Goal: Find specific page/section: Find specific page/section

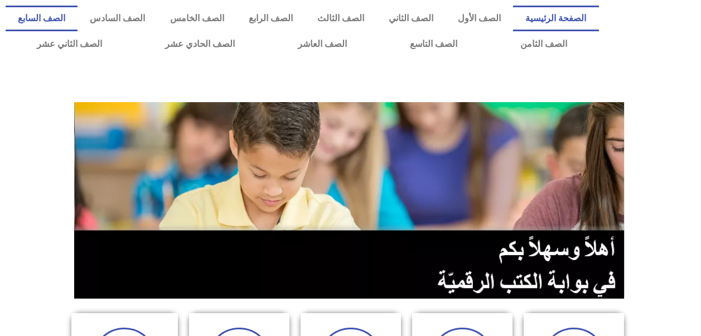
click at [78, 19] on link "الصف السابع" at bounding box center [42, 19] width 72 height 26
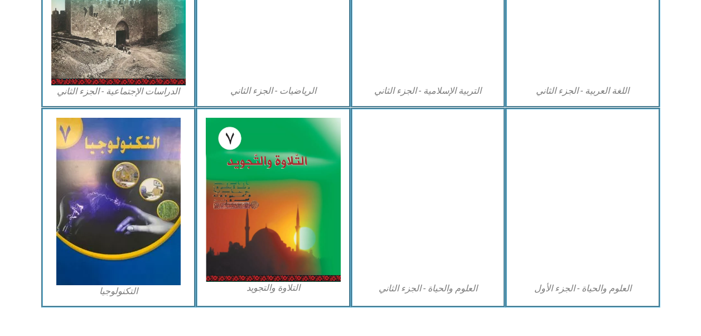
scroll to position [644, 0]
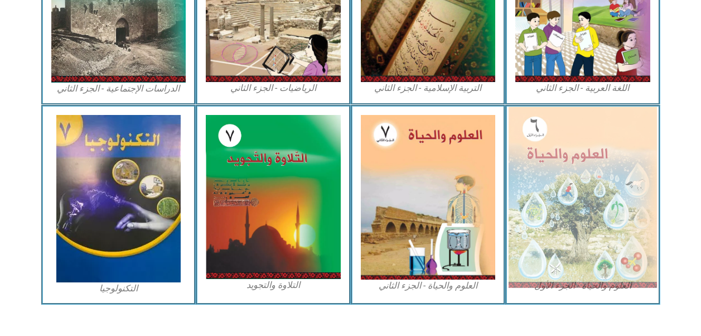
click at [579, 218] on img at bounding box center [583, 197] width 148 height 181
click at [544, 249] on img at bounding box center [583, 197] width 148 height 181
click at [544, 247] on img at bounding box center [583, 197] width 148 height 181
click at [547, 239] on img at bounding box center [583, 197] width 148 height 181
